Goal: Task Accomplishment & Management: Manage account settings

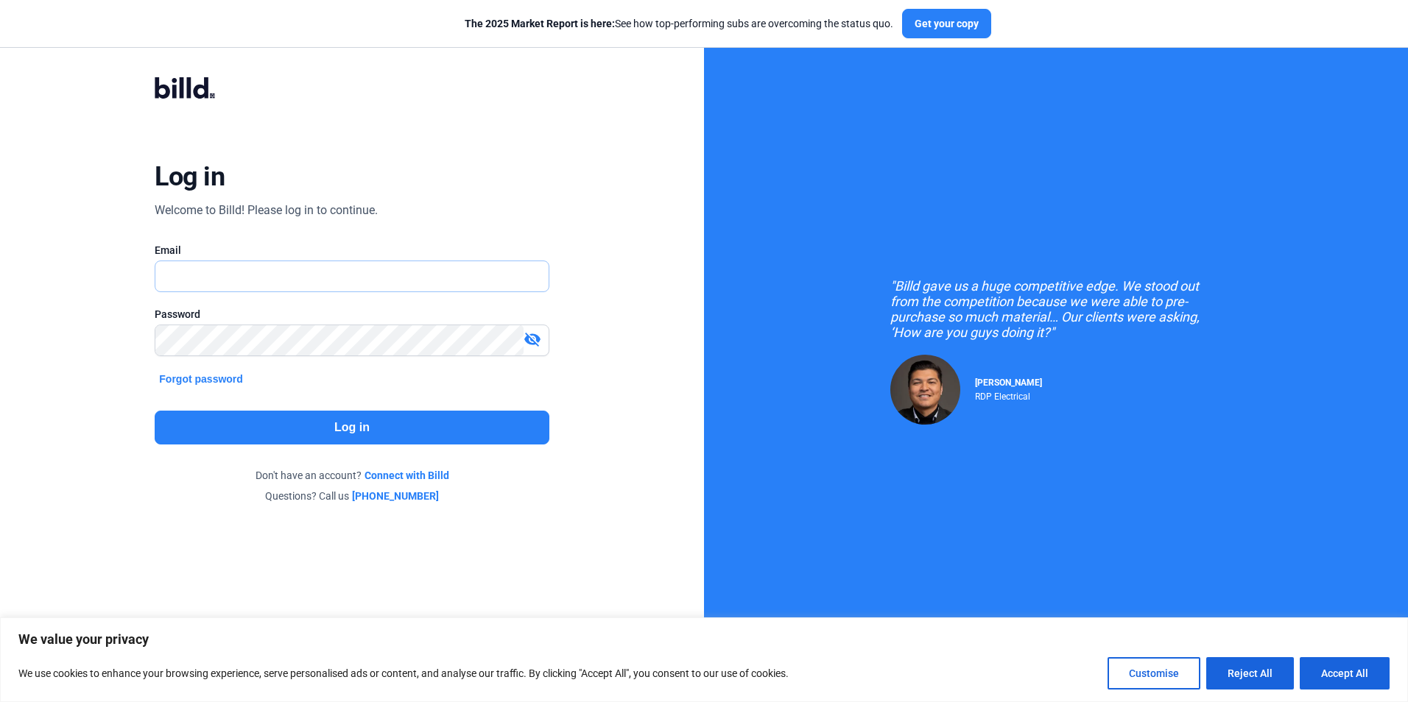
type input "[EMAIL_ADDRESS][DOMAIN_NAME]"
click at [383, 426] on button "Log in" at bounding box center [352, 428] width 394 height 34
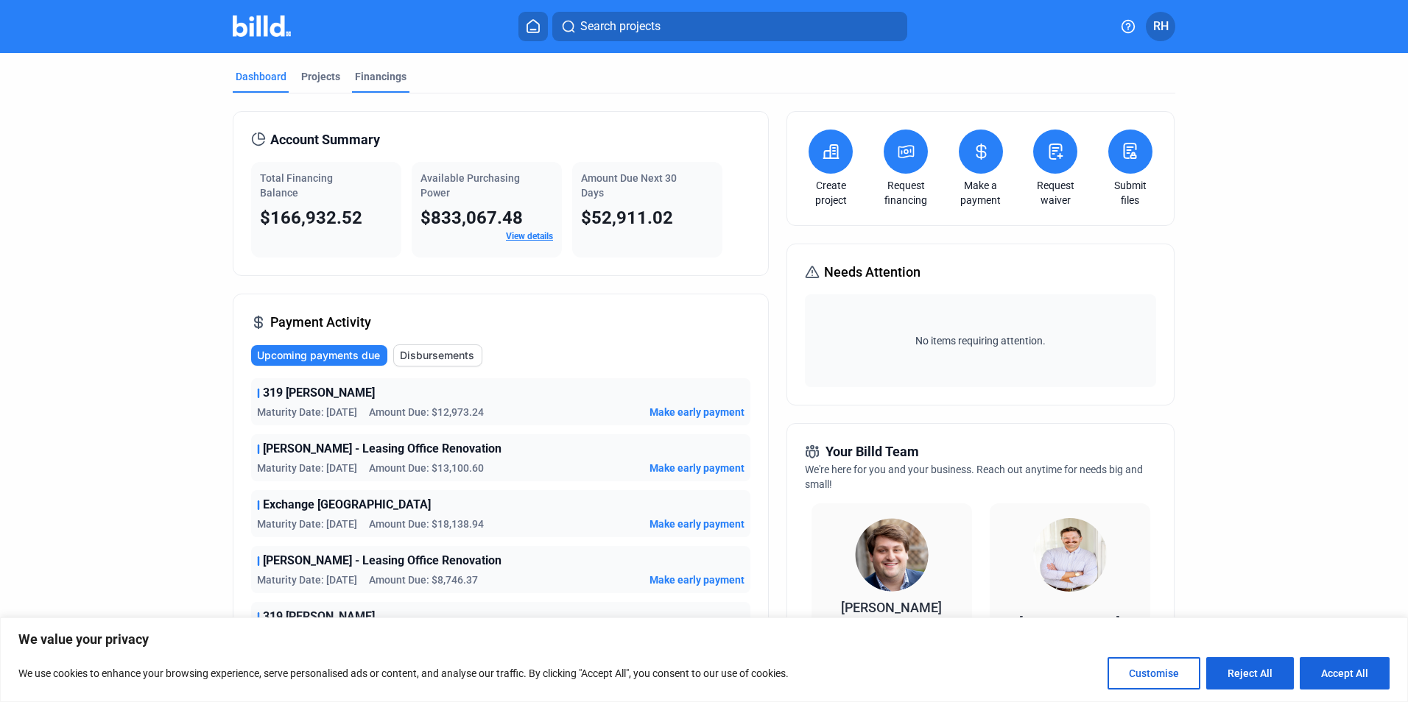
click at [373, 76] on div "Financings" at bounding box center [381, 76] width 52 height 15
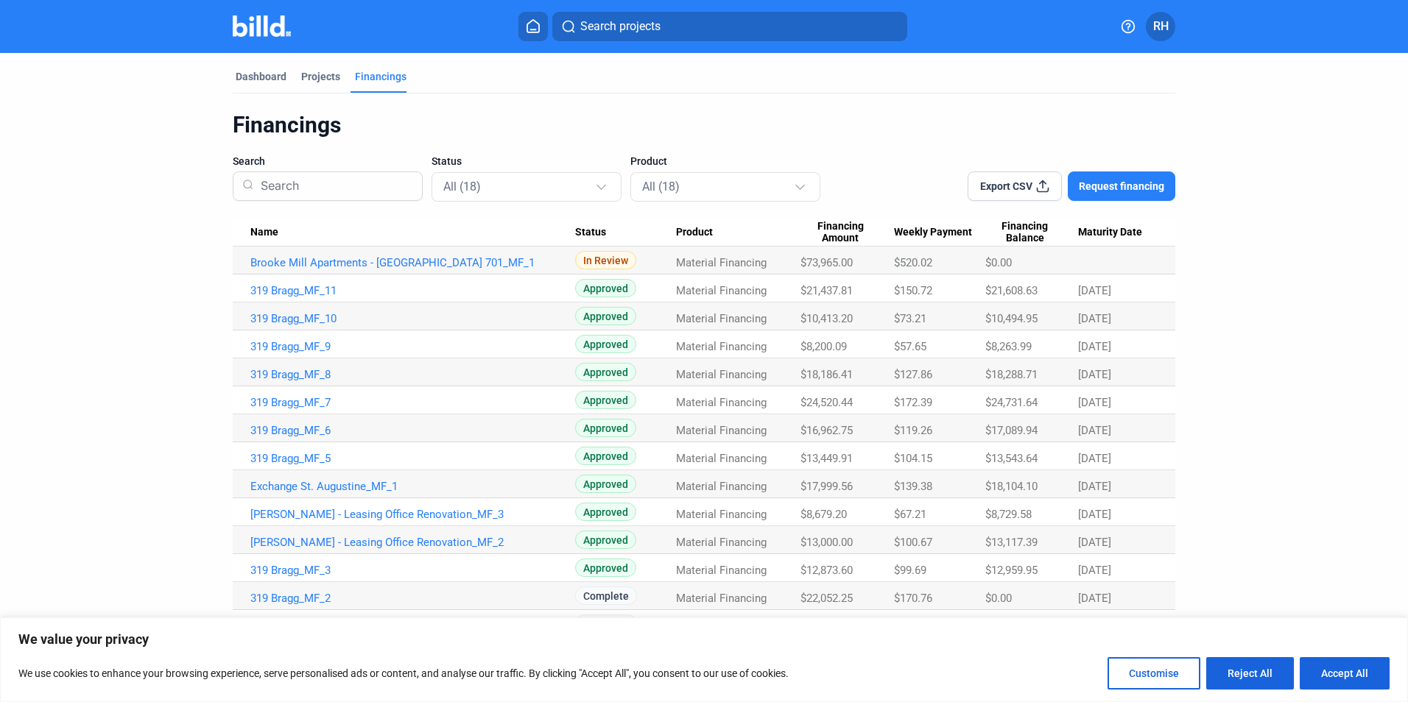
click at [1161, 25] on span "RH" at bounding box center [1160, 27] width 15 height 18
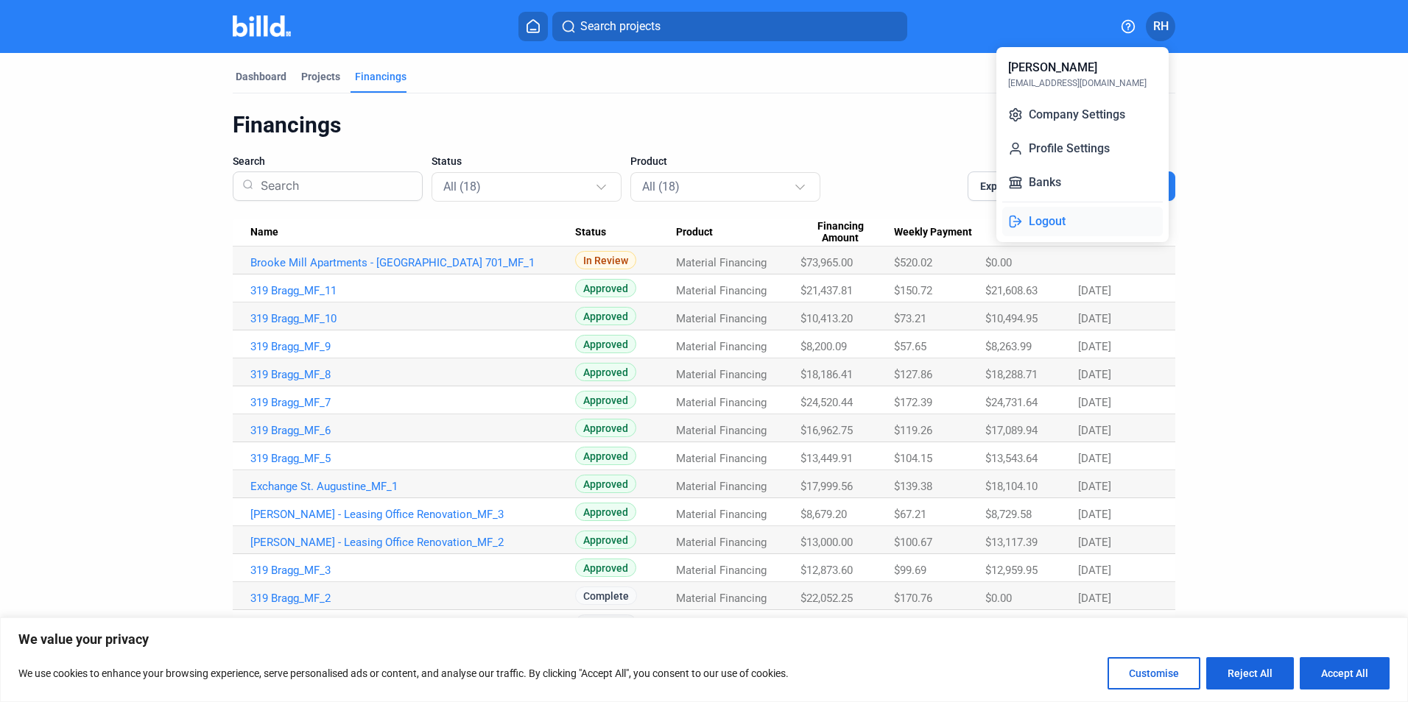
click at [1041, 228] on button "Logout" at bounding box center [1082, 221] width 160 height 29
